Goal: Use online tool/utility: Utilize a website feature to perform a specific function

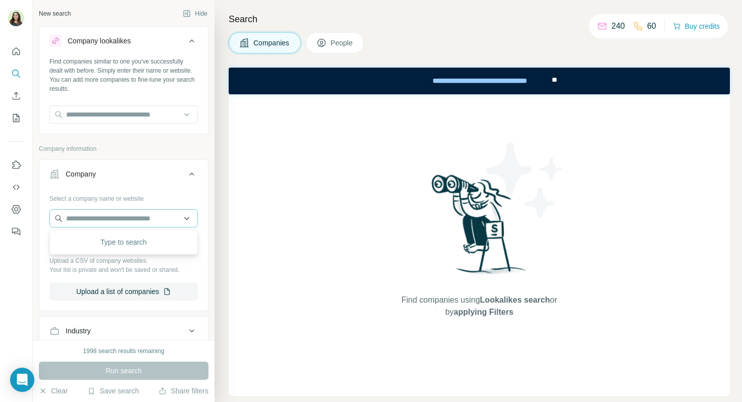
click at [82, 220] on input "text" at bounding box center [123, 219] width 148 height 18
type input "****"
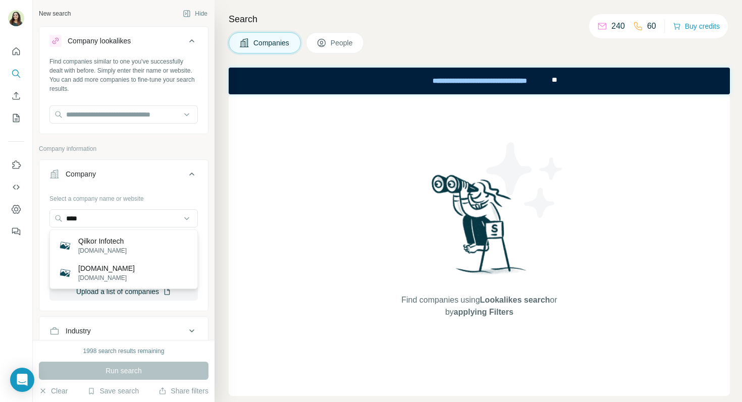
drag, startPoint x: 91, startPoint y: 221, endPoint x: 38, endPoint y: 219, distance: 53.5
click at [38, 219] on div "New search Hide Company lookalikes Find companies similar to one you've success…" at bounding box center [124, 170] width 182 height 340
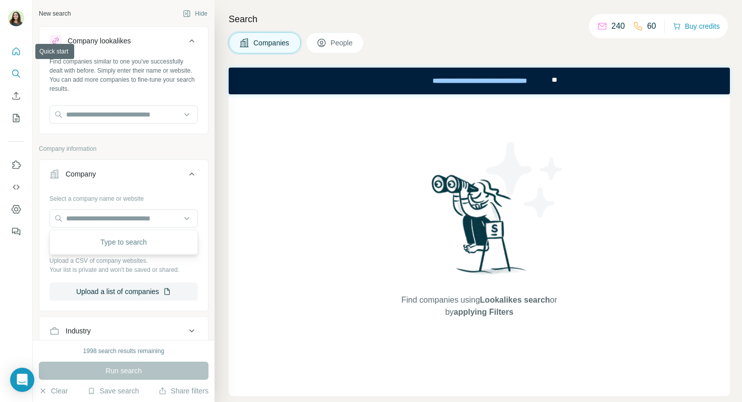
click at [23, 51] on button "Quick start" at bounding box center [16, 51] width 16 height 18
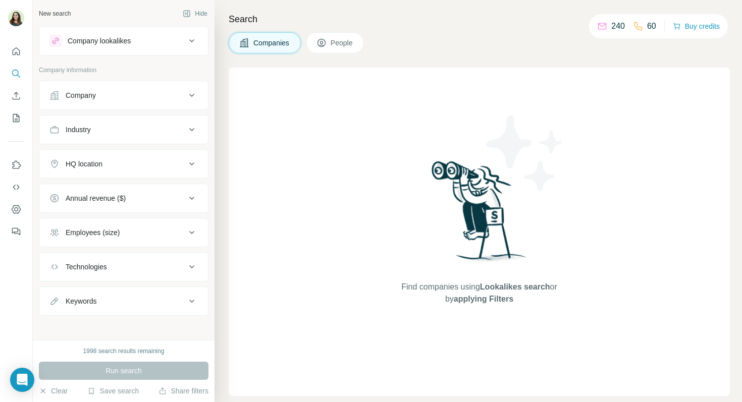
click at [119, 98] on div "Company" at bounding box center [117, 95] width 136 height 10
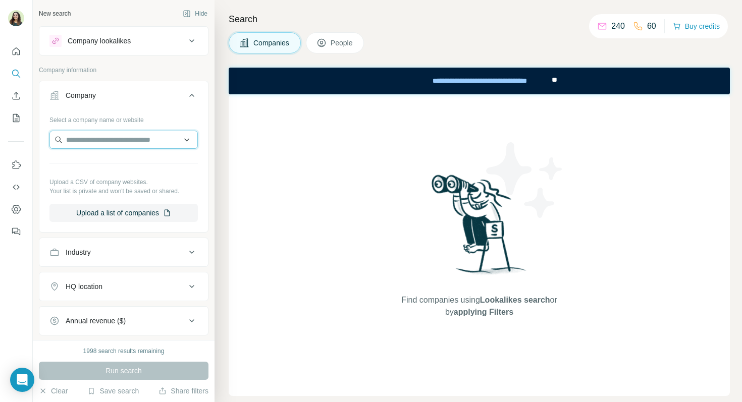
click at [120, 139] on input "text" at bounding box center [123, 140] width 148 height 18
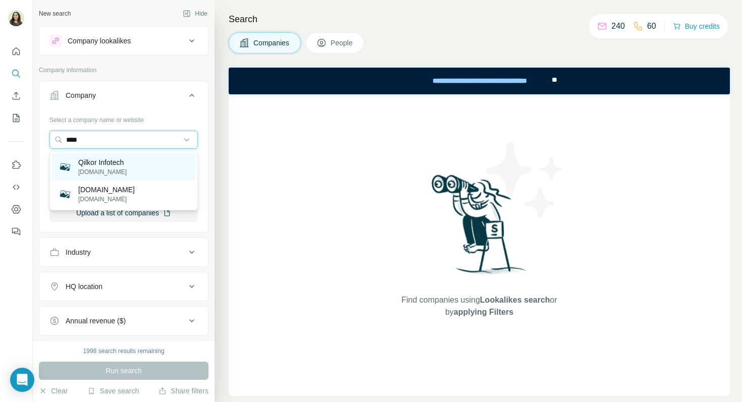
type input "****"
click at [122, 156] on div "Qilkor Infotech [DOMAIN_NAME]" at bounding box center [123, 166] width 143 height 27
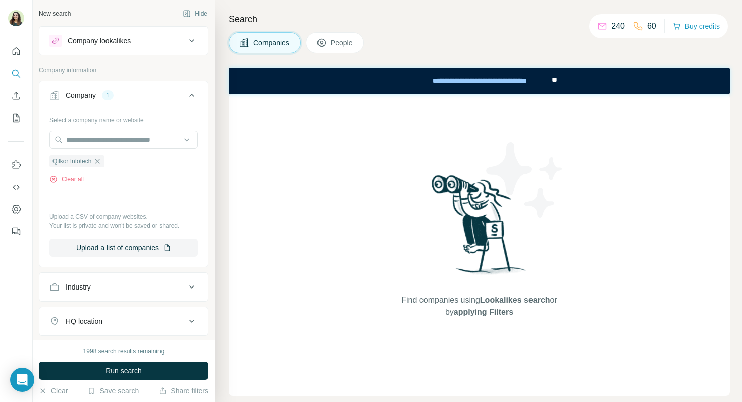
scroll to position [162, 0]
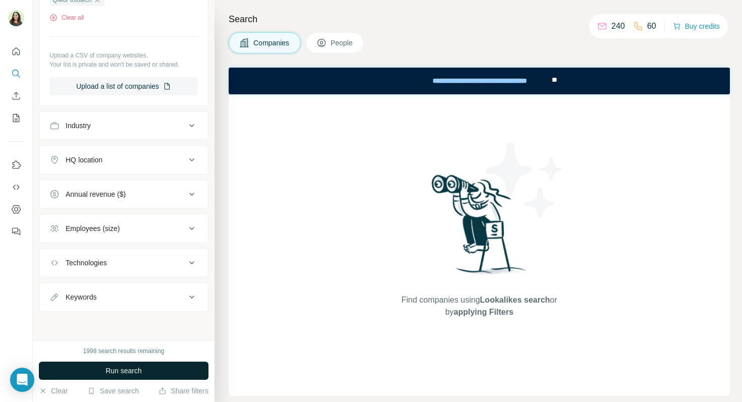
click at [114, 371] on span "Run search" at bounding box center [124, 371] width 36 height 10
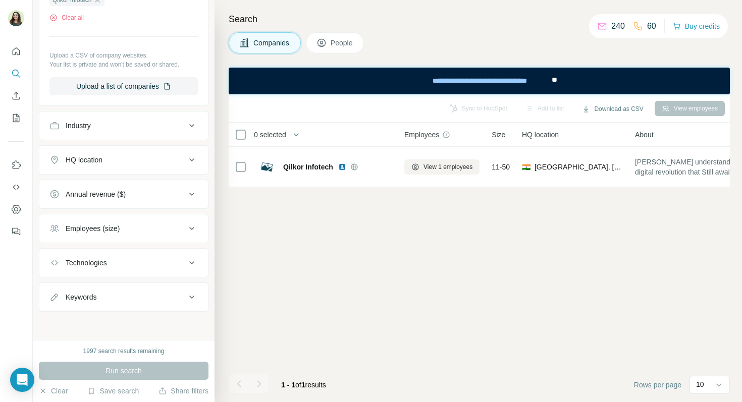
scroll to position [0, 0]
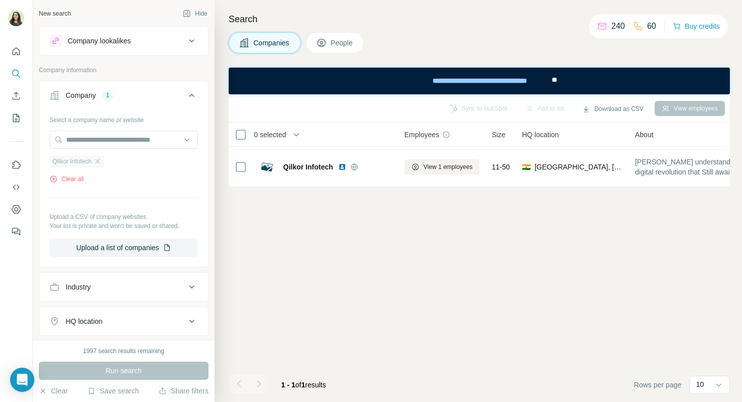
click at [101, 168] on div "Qilkor Infotech" at bounding box center [76, 162] width 55 height 12
click at [99, 162] on icon "button" at bounding box center [97, 161] width 5 height 5
